Goal: Task Accomplishment & Management: Use online tool/utility

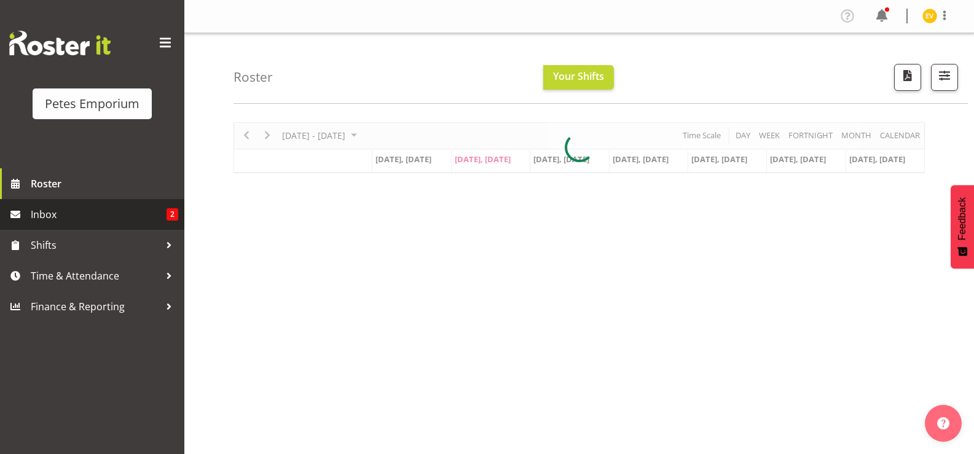
click at [148, 215] on span "Inbox" at bounding box center [99, 214] width 136 height 18
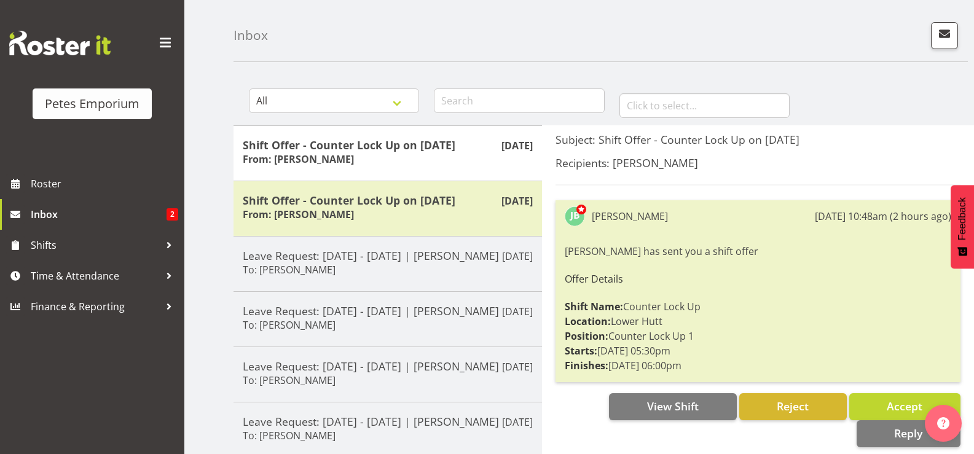
scroll to position [61, 0]
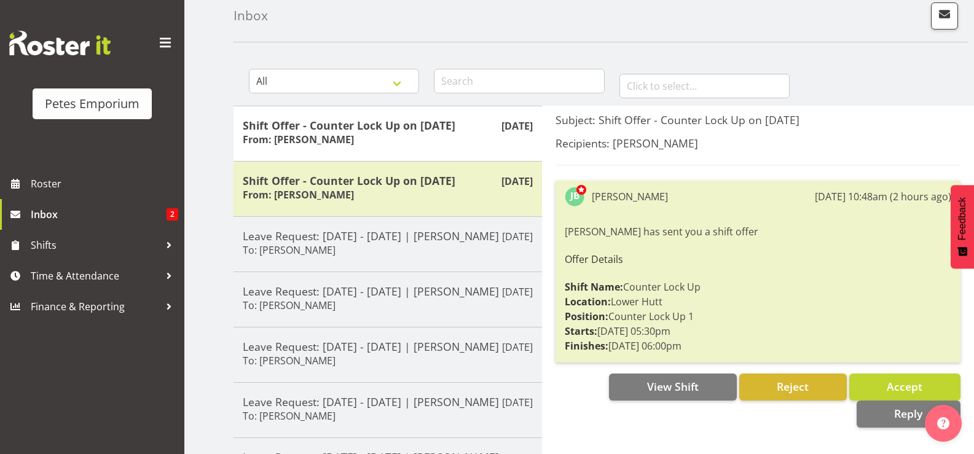
click at [738, 143] on h5 "Recipients: [PERSON_NAME]" at bounding box center [757, 143] width 405 height 14
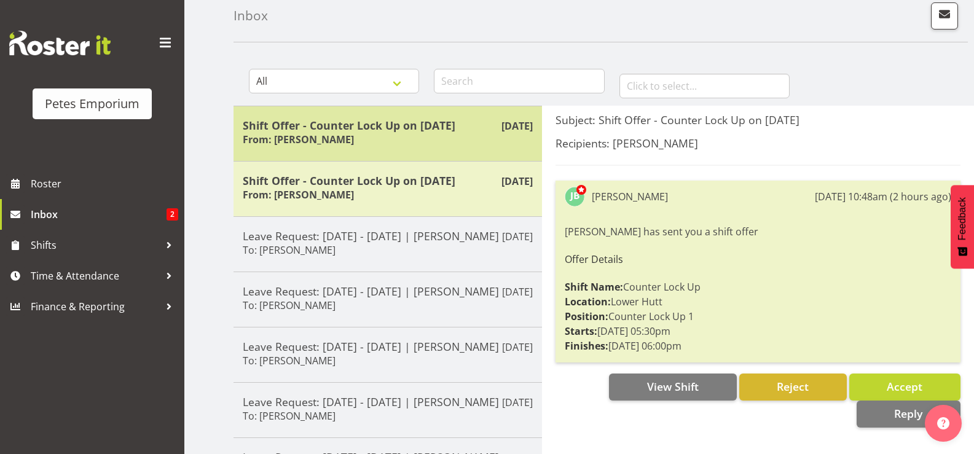
click at [434, 130] on h5 "Shift Offer - Counter Lock Up on [DATE]" at bounding box center [388, 126] width 290 height 14
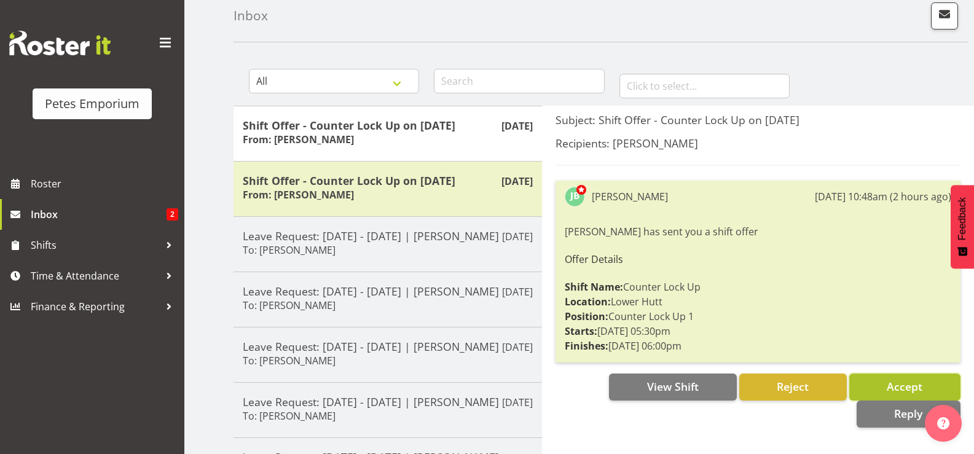
click at [904, 389] on span "Accept" at bounding box center [904, 386] width 36 height 15
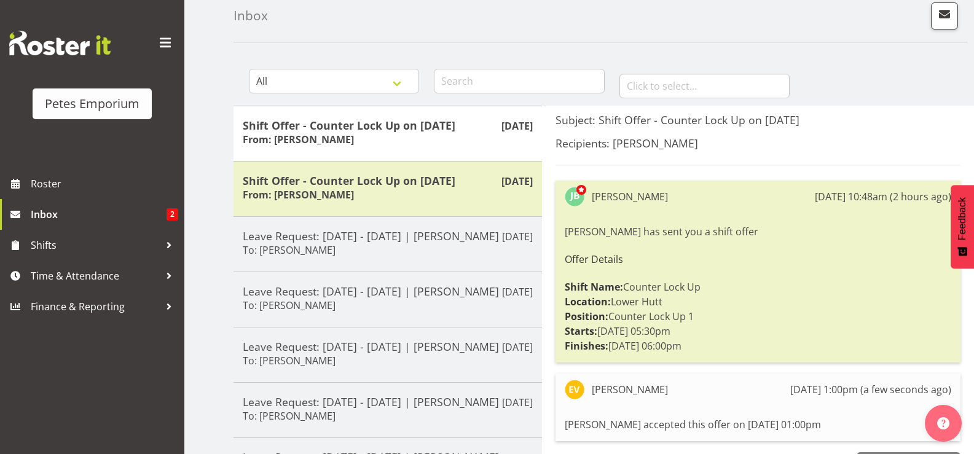
click at [607, 144] on h5 "Recipients: [PERSON_NAME]" at bounding box center [757, 143] width 405 height 14
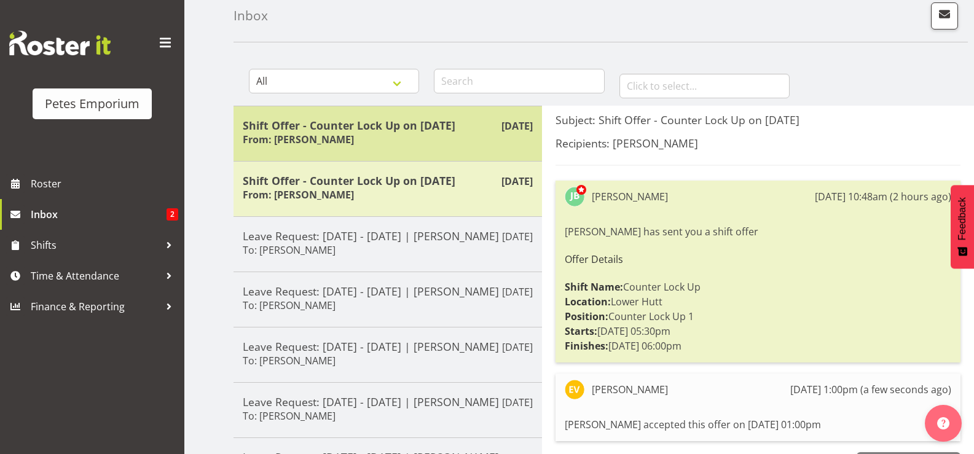
click at [421, 128] on h5 "Shift Offer - Counter Lock Up on [DATE]" at bounding box center [388, 126] width 290 height 14
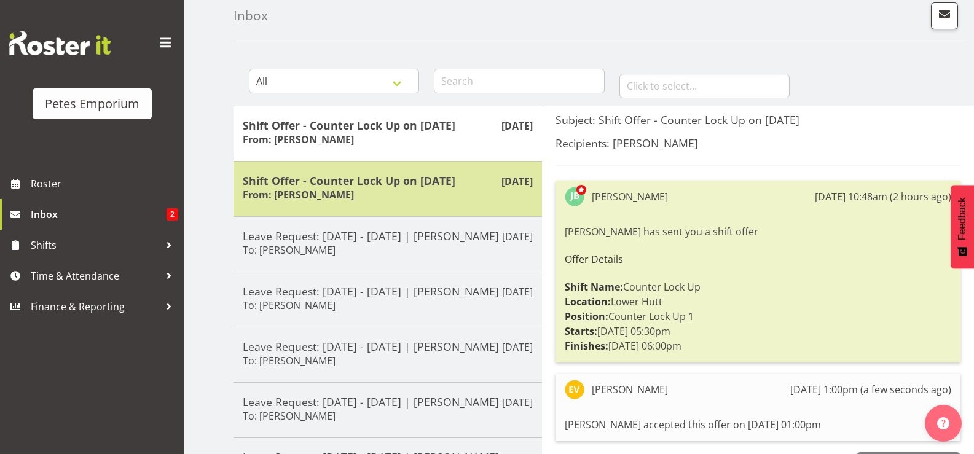
click at [451, 202] on div "Shift Offer - Counter Lock Up on 25/08/25 From: Jodine Bunn" at bounding box center [388, 189] width 290 height 30
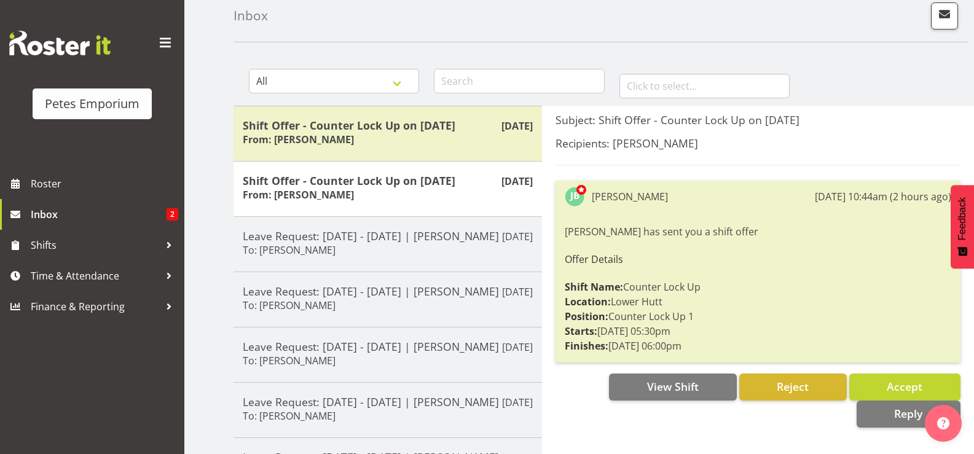
click at [733, 142] on h5 "Recipients: [PERSON_NAME]" at bounding box center [757, 143] width 405 height 14
click at [908, 386] on span "Accept" at bounding box center [904, 386] width 36 height 15
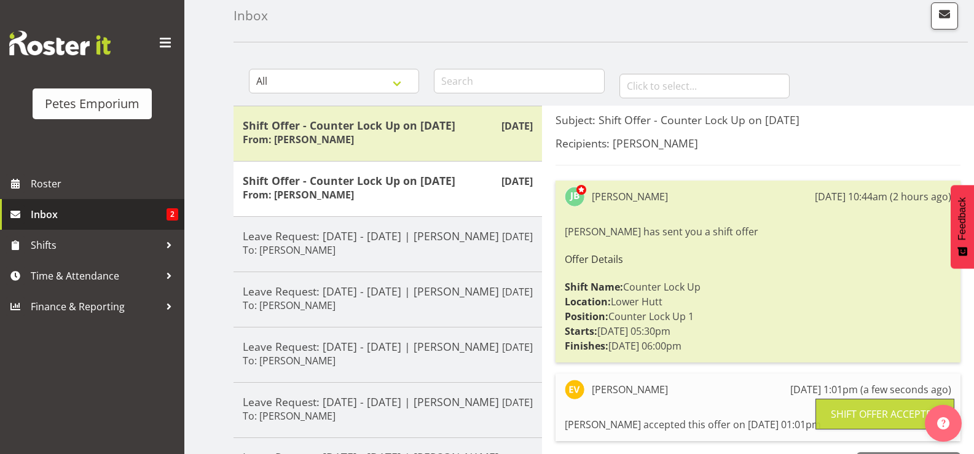
click at [128, 217] on span "Inbox" at bounding box center [99, 214] width 136 height 18
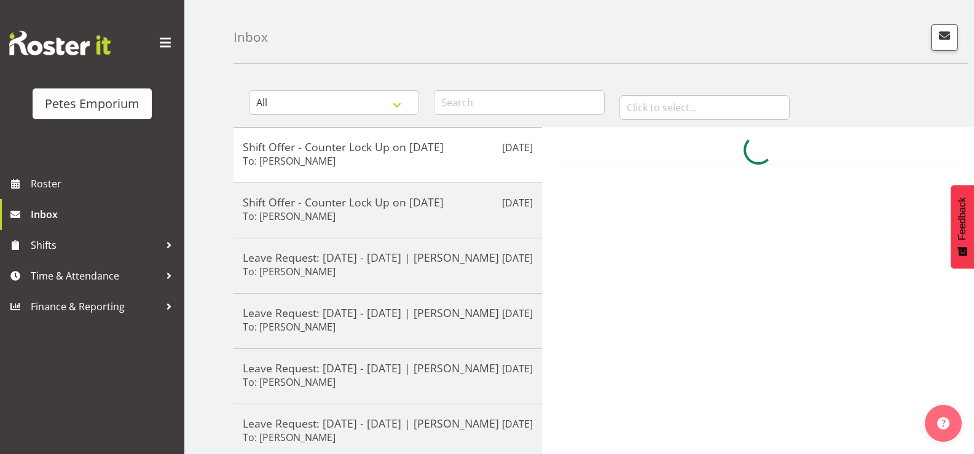
scroll to position [61, 0]
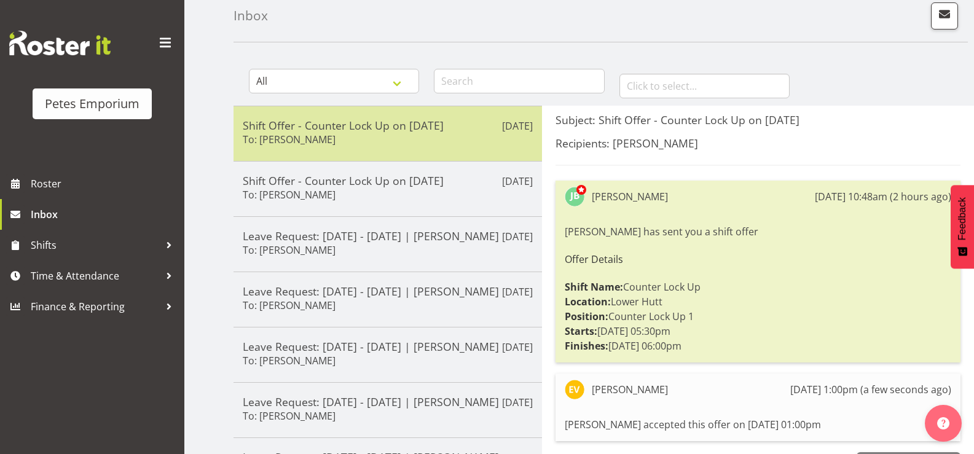
click at [494, 142] on div "Shift Offer - Counter Lock Up on [DATE] To: [PERSON_NAME]" at bounding box center [388, 134] width 290 height 30
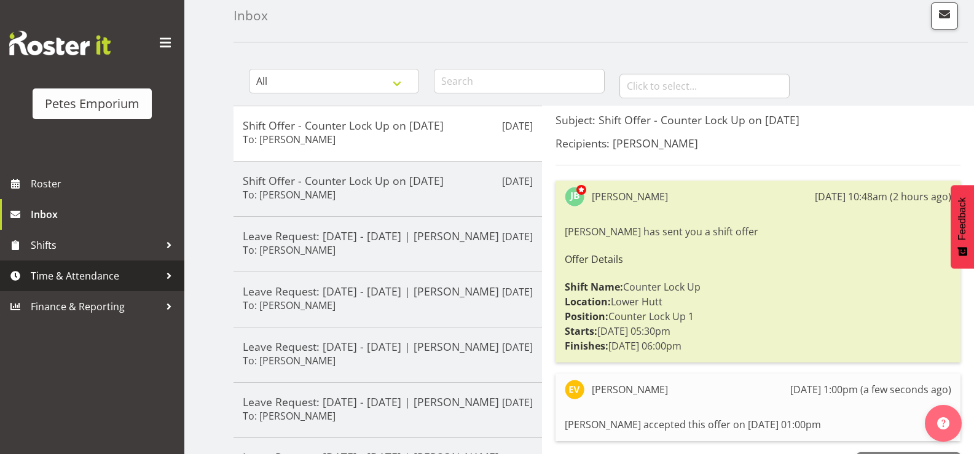
click at [123, 276] on span "Time & Attendance" at bounding box center [95, 276] width 129 height 18
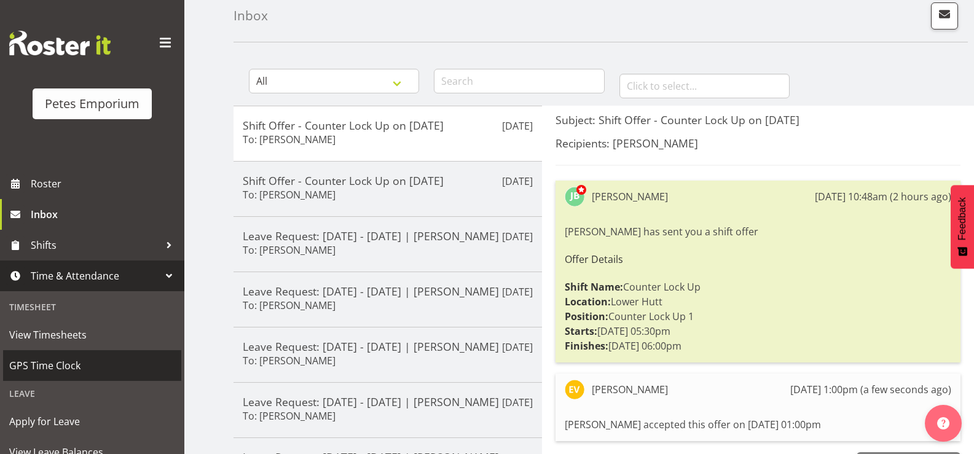
click at [115, 357] on span "GPS Time Clock" at bounding box center [92, 365] width 166 height 18
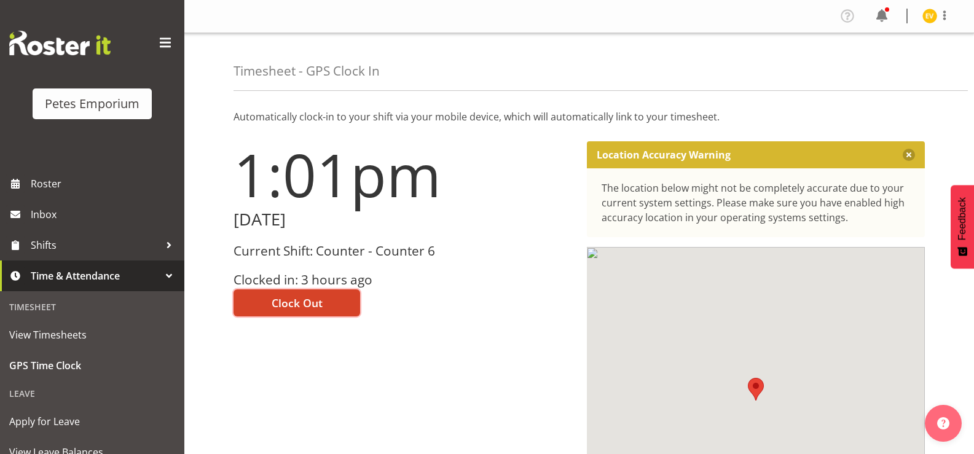
click at [291, 305] on span "Clock Out" at bounding box center [296, 303] width 51 height 16
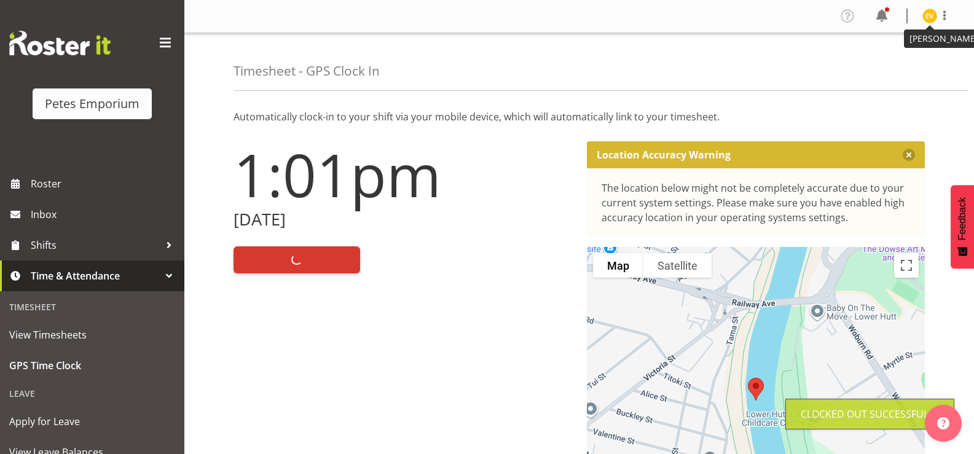
click at [929, 19] on img at bounding box center [929, 16] width 15 height 15
click at [929, 67] on link "Log Out" at bounding box center [892, 64] width 118 height 22
